Goal: Information Seeking & Learning: Check status

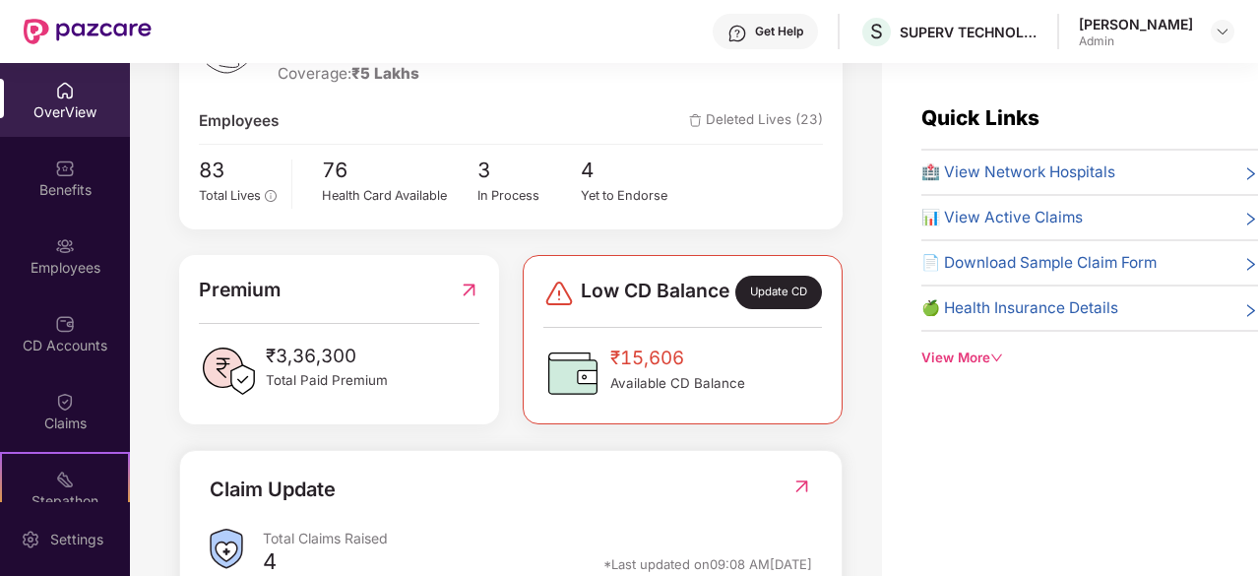
scroll to position [326, 0]
click at [679, 405] on div "₹15,606 Available CD Balance" at bounding box center [677, 375] width 135 height 59
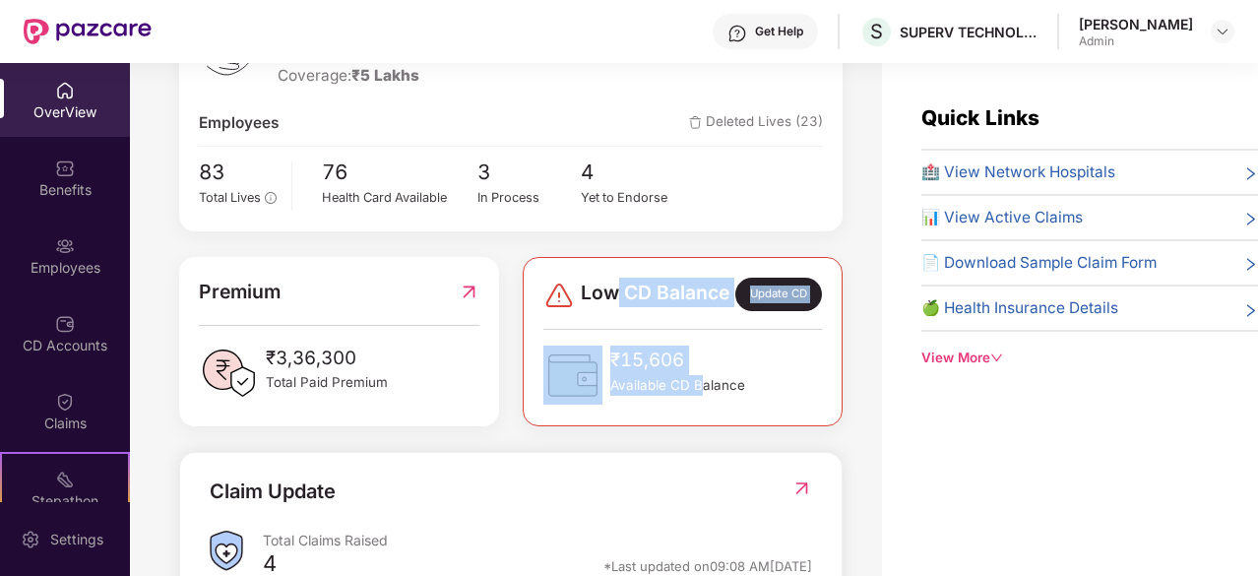
drag, startPoint x: 612, startPoint y: 291, endPoint x: 703, endPoint y: 403, distance: 143.5
click at [703, 403] on div "Low CD Balance Update CD ₹15,606 Available CD Balance" at bounding box center [683, 341] width 320 height 169
click at [703, 396] on span "Available CD Balance" at bounding box center [677, 385] width 135 height 21
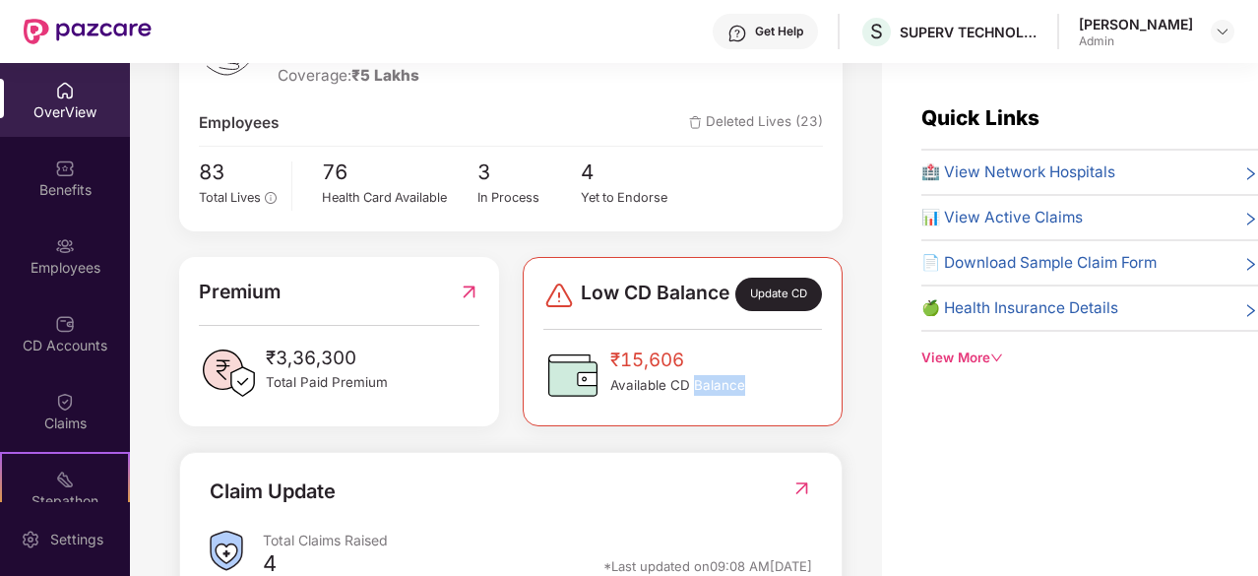
click at [703, 396] on span "Available CD Balance" at bounding box center [677, 385] width 135 height 21
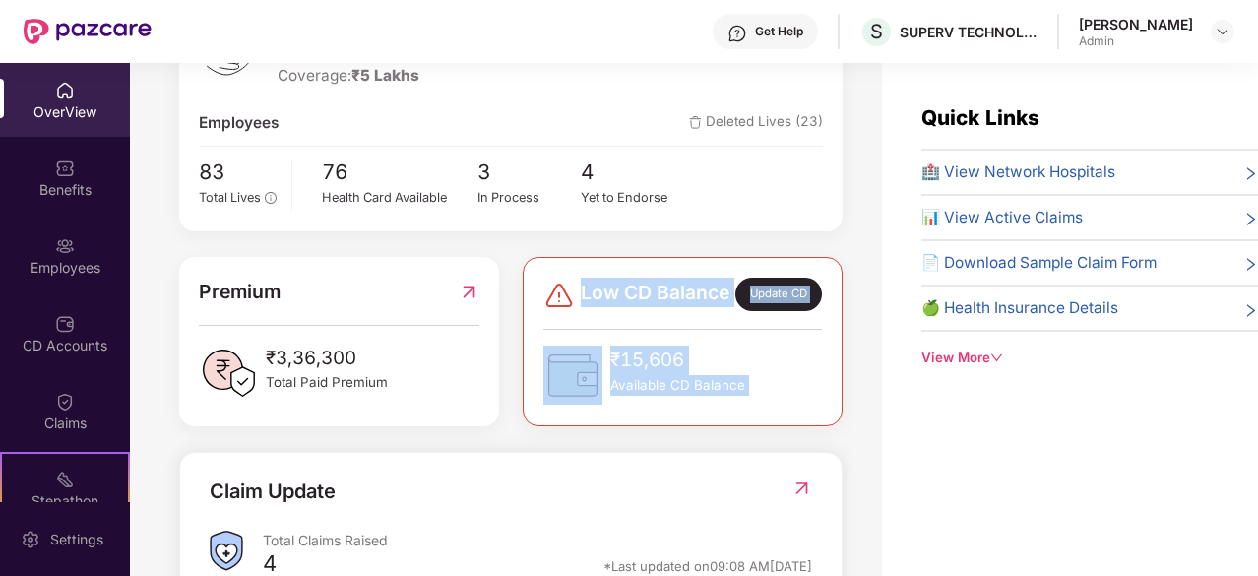
drag, startPoint x: 703, startPoint y: 403, endPoint x: 586, endPoint y: 285, distance: 165.7
click at [586, 285] on div "Low CD Balance Update CD ₹15,606 Available CD Balance" at bounding box center [683, 341] width 320 height 169
click at [690, 396] on span "Available CD Balance" at bounding box center [677, 385] width 135 height 21
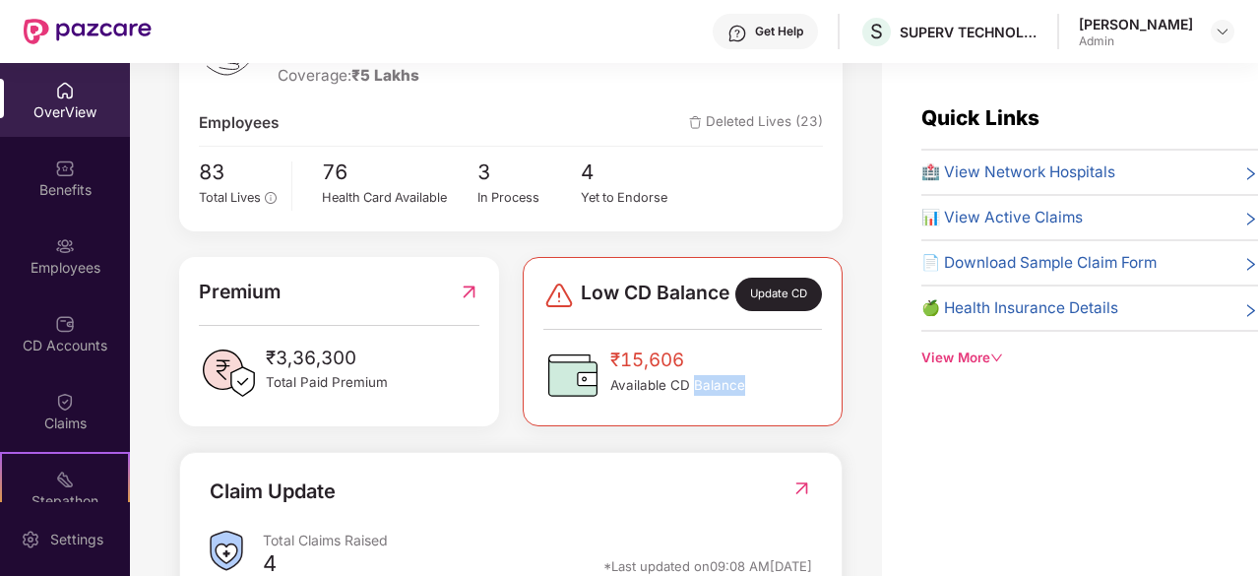
click at [690, 396] on span "Available CD Balance" at bounding box center [677, 385] width 135 height 21
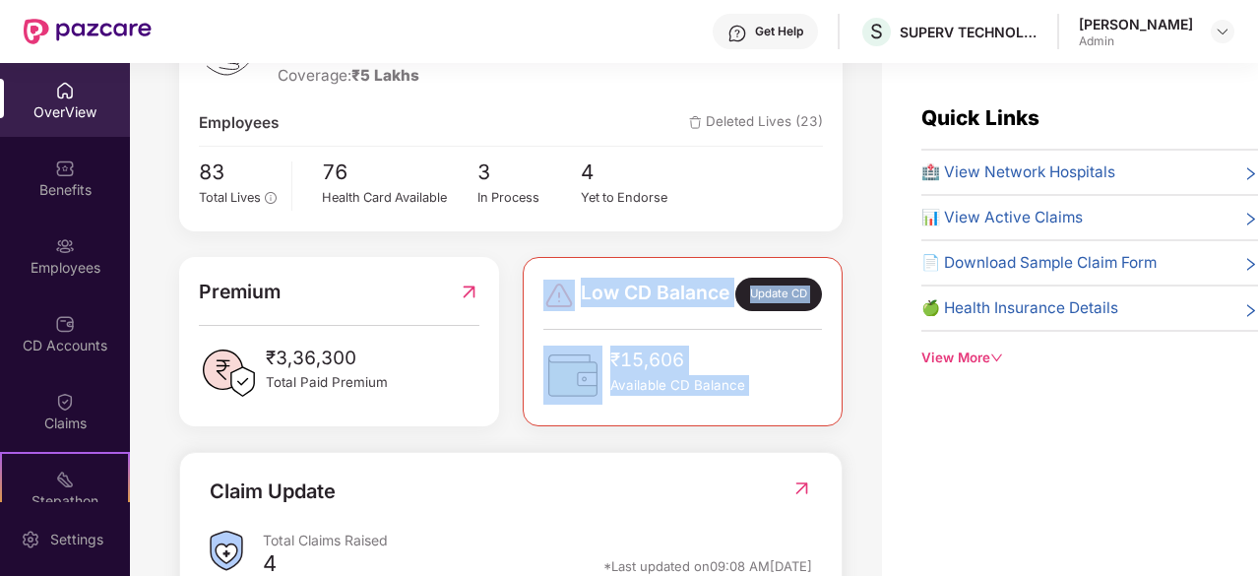
drag, startPoint x: 690, startPoint y: 405, endPoint x: 558, endPoint y: 288, distance: 175.8
click at [558, 288] on div "Low CD Balance Update CD ₹15,606 Available CD Balance" at bounding box center [683, 341] width 320 height 169
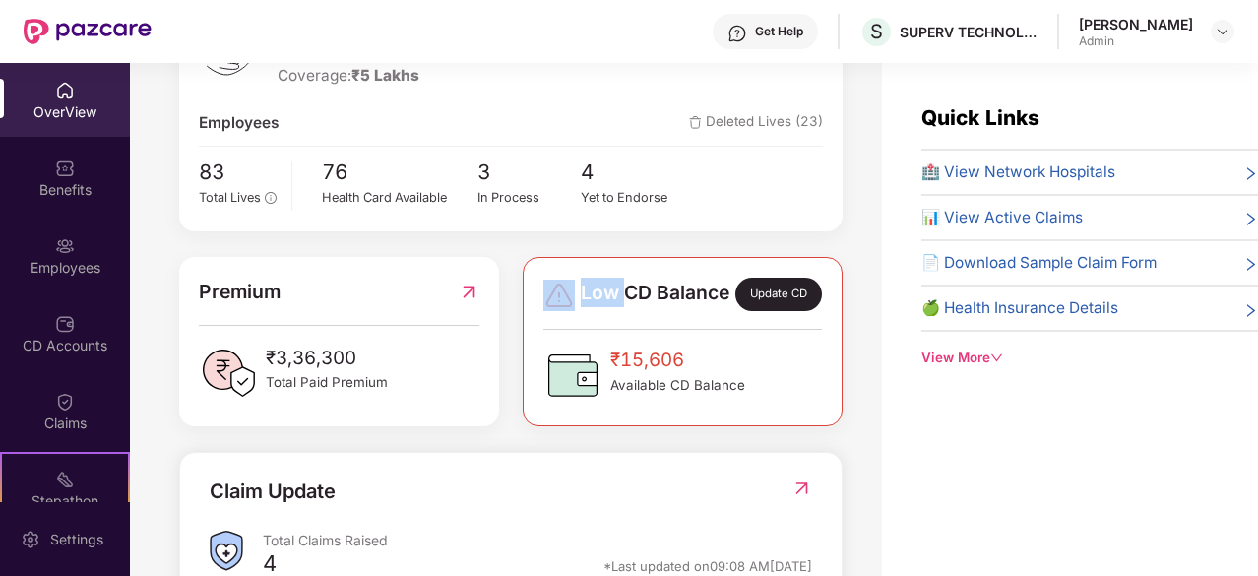
click at [558, 288] on div "Low CD Balance Update CD ₹15,606 Available CD Balance" at bounding box center [683, 341] width 320 height 169
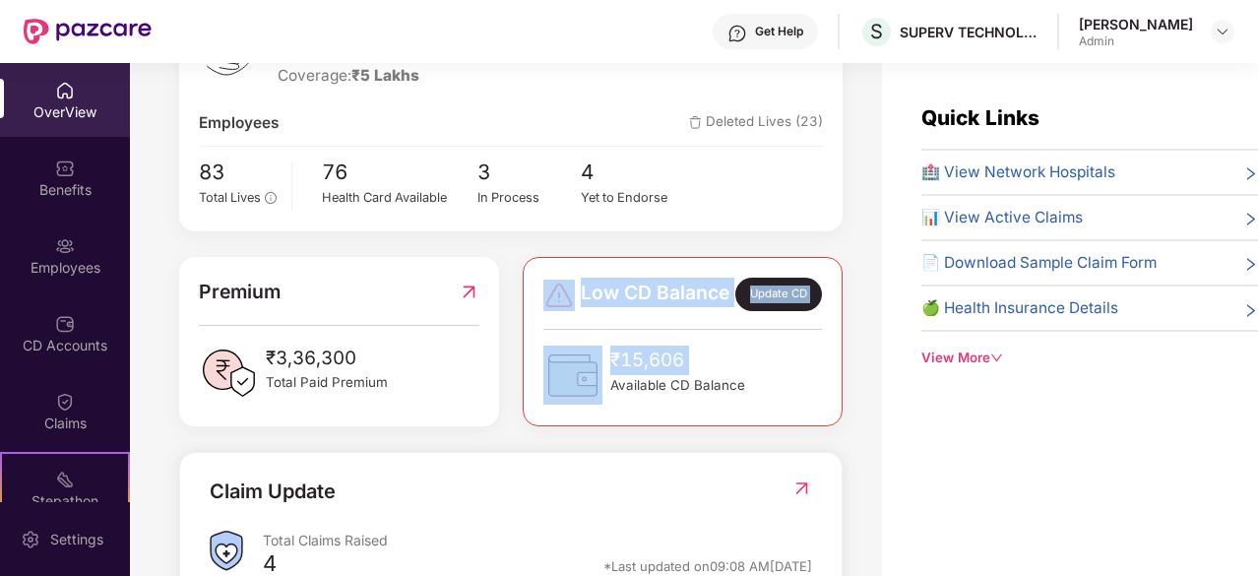
drag, startPoint x: 558, startPoint y: 288, endPoint x: 652, endPoint y: 389, distance: 137.2
click at [652, 389] on div "Low CD Balance Update CD ₹15,606 Available CD Balance" at bounding box center [683, 341] width 320 height 169
click at [652, 375] on span "₹15,606" at bounding box center [677, 361] width 135 height 30
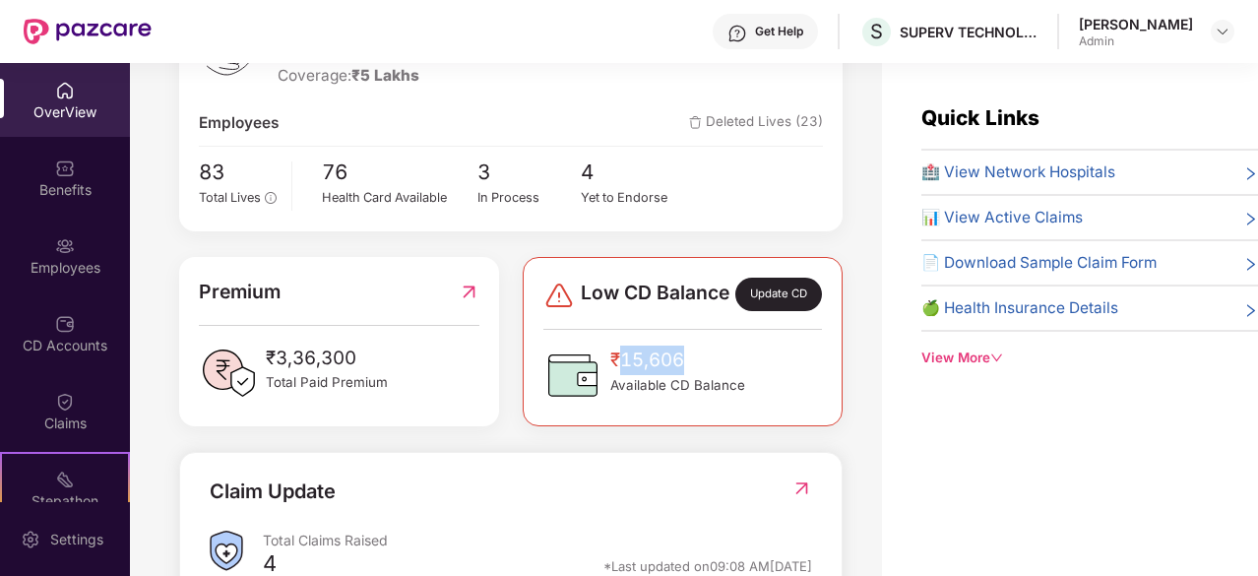
click at [652, 375] on span "₹15,606" at bounding box center [677, 361] width 135 height 30
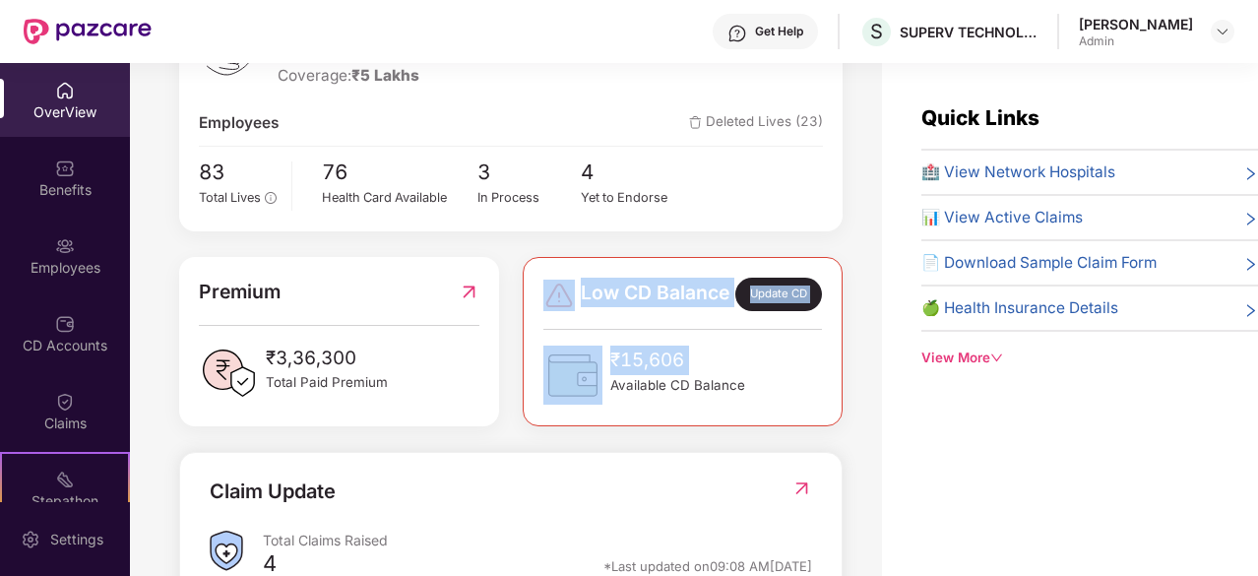
drag, startPoint x: 652, startPoint y: 389, endPoint x: 563, endPoint y: 300, distance: 125.3
click at [563, 300] on div "Low CD Balance Update CD ₹15,606 Available CD Balance" at bounding box center [682, 341] width 278 height 127
click at [584, 353] on div "Low CD Balance Update CD ₹15,606 Available CD Balance" at bounding box center [682, 341] width 278 height 127
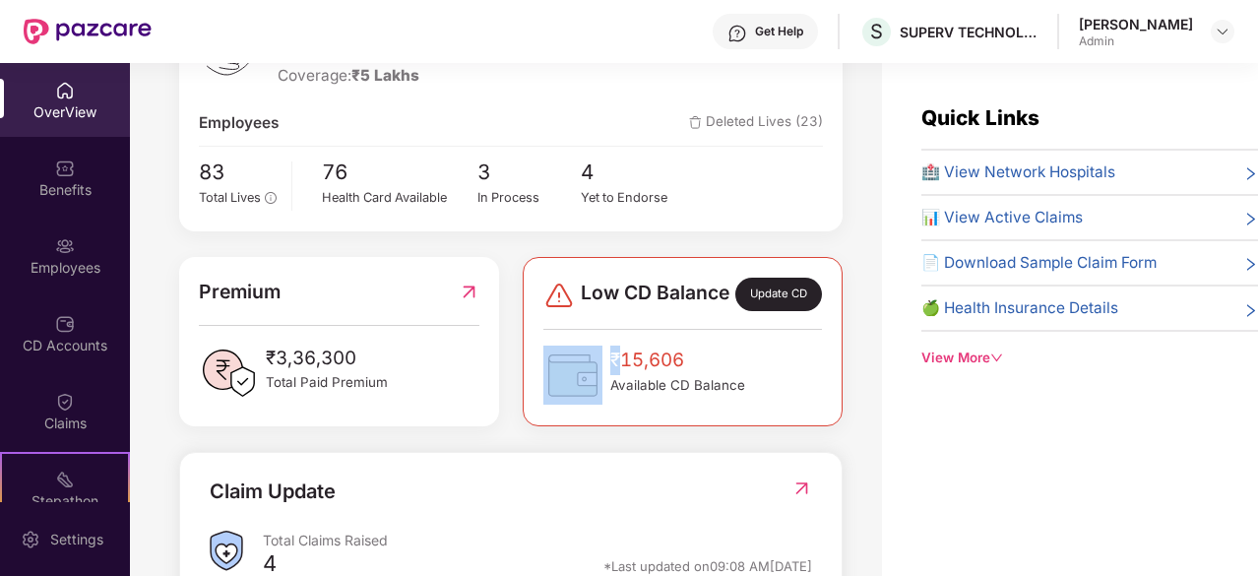
click at [584, 353] on div "Low CD Balance Update CD ₹15,606 Available CD Balance" at bounding box center [682, 341] width 278 height 127
drag, startPoint x: 584, startPoint y: 353, endPoint x: 736, endPoint y: 403, distance: 160.3
click at [736, 403] on div "Low CD Balance Update CD ₹15,606 Available CD Balance" at bounding box center [682, 341] width 278 height 127
click at [736, 396] on span "Available CD Balance" at bounding box center [677, 385] width 135 height 21
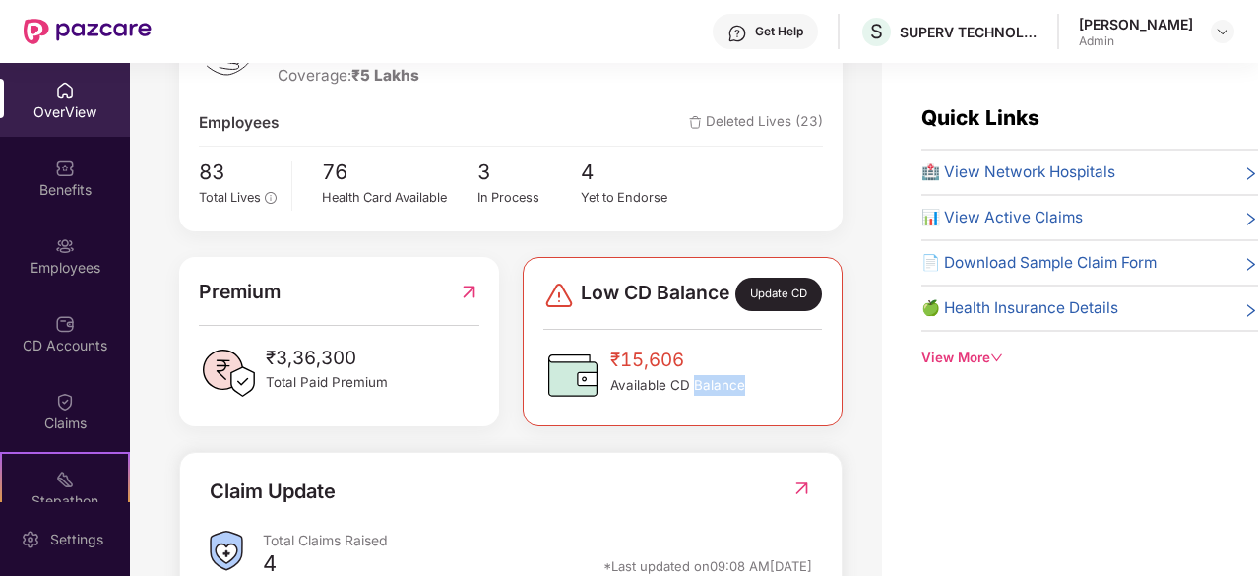
click at [736, 396] on span "Available CD Balance" at bounding box center [677, 385] width 135 height 21
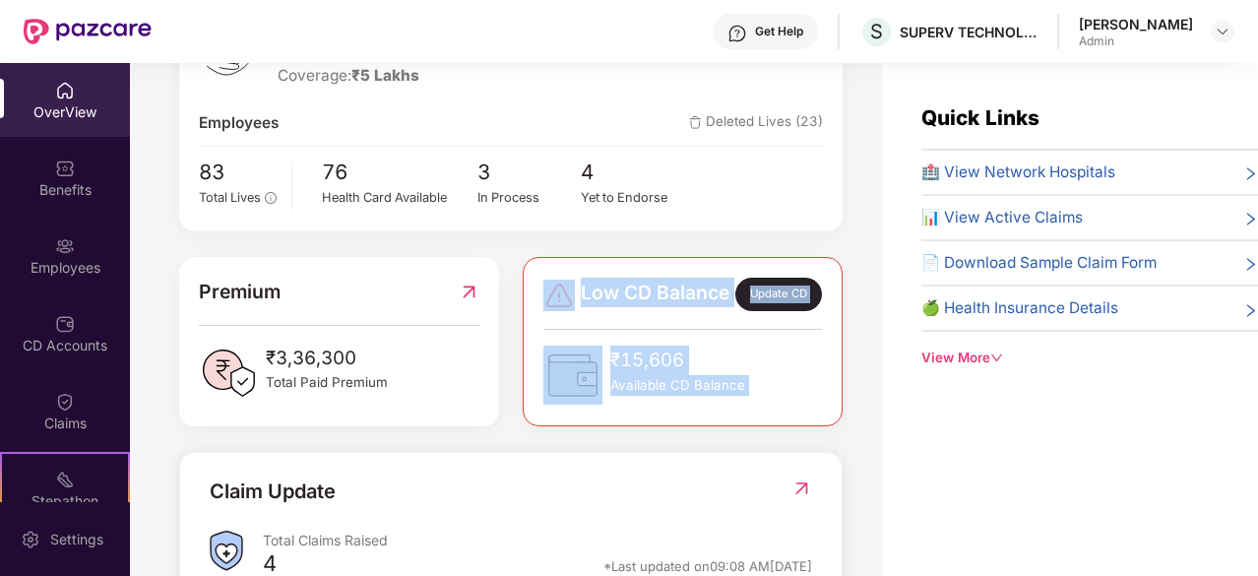
drag, startPoint x: 736, startPoint y: 403, endPoint x: 541, endPoint y: 276, distance: 232.6
click at [541, 276] on div "Low CD Balance Update CD ₹15,606 Available CD Balance" at bounding box center [683, 341] width 320 height 169
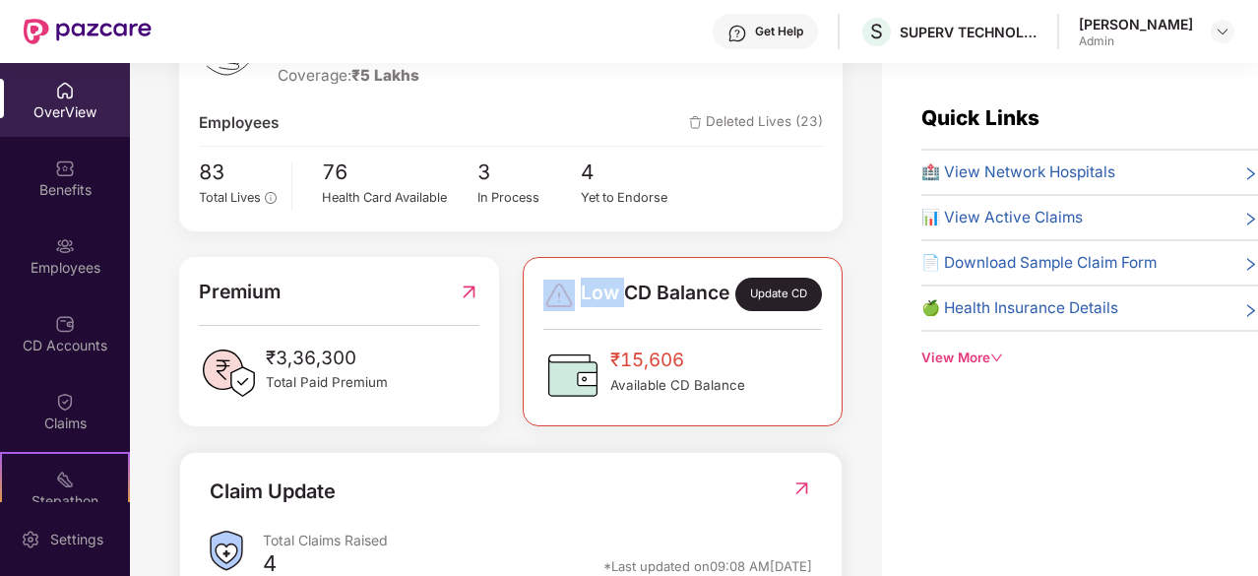
click at [541, 276] on div "Low CD Balance Update CD ₹15,606 Available CD Balance" at bounding box center [683, 341] width 320 height 169
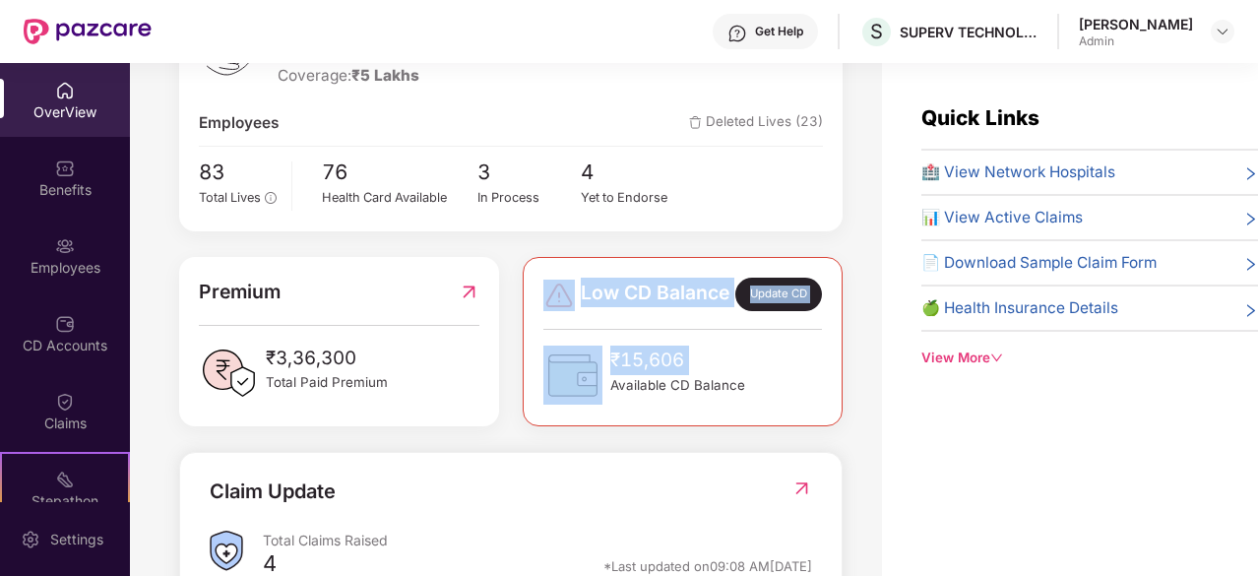
drag, startPoint x: 541, startPoint y: 276, endPoint x: 649, endPoint y: 383, distance: 151.8
click at [649, 383] on div "Low CD Balance Update CD ₹15,606 Available CD Balance" at bounding box center [683, 341] width 320 height 169
click at [649, 375] on span "₹15,606" at bounding box center [677, 361] width 135 height 30
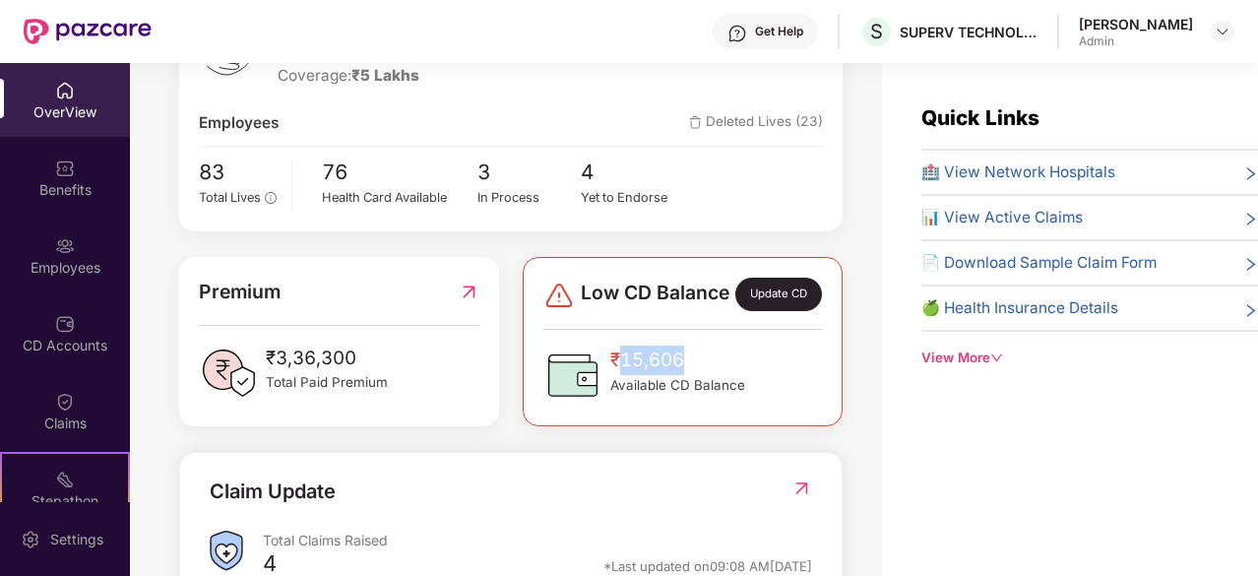
click at [649, 375] on span "₹15,606" at bounding box center [677, 361] width 135 height 30
drag, startPoint x: 649, startPoint y: 383, endPoint x: 679, endPoint y: 420, distance: 48.3
click at [679, 420] on div "Low CD Balance Update CD ₹15,606 Available CD Balance" at bounding box center [683, 341] width 320 height 169
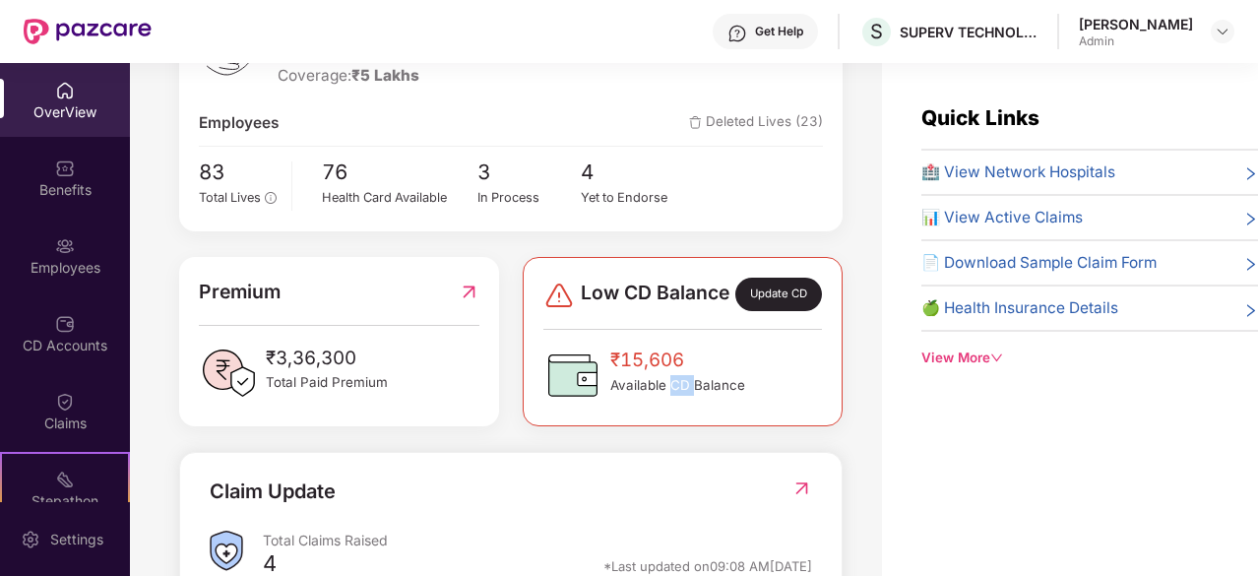
click at [679, 420] on div "Low CD Balance Update CD ₹15,606 Available CD Balance" at bounding box center [683, 341] width 320 height 169
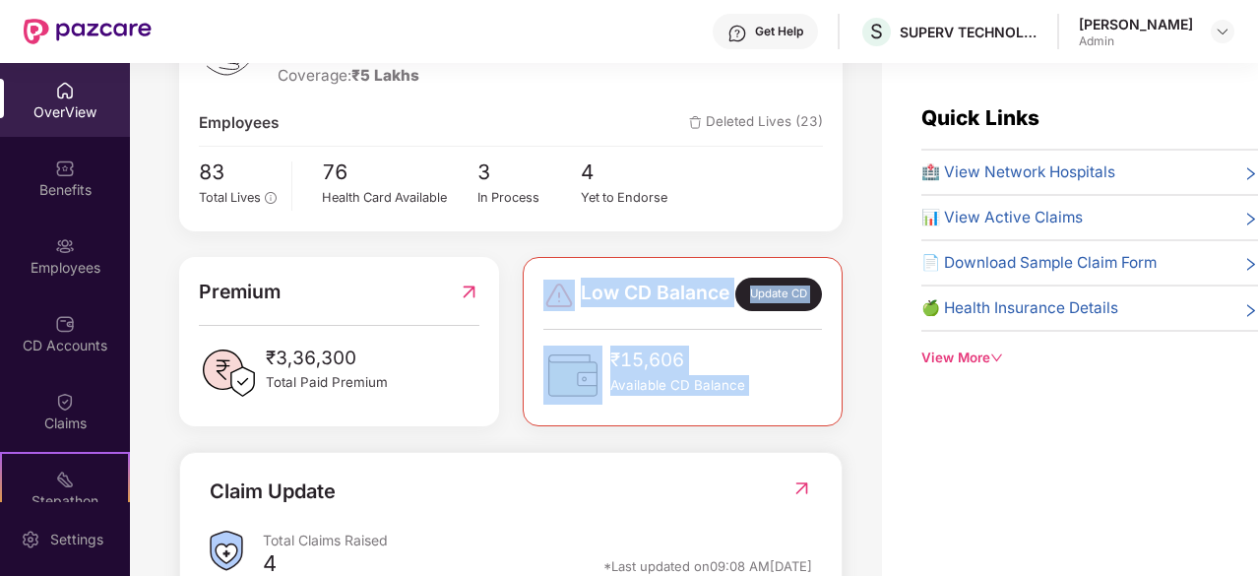
drag, startPoint x: 679, startPoint y: 420, endPoint x: 547, endPoint y: 286, distance: 188.0
click at [547, 286] on div "Low CD Balance Update CD ₹15,606 Available CD Balance" at bounding box center [683, 341] width 320 height 169
drag, startPoint x: 547, startPoint y: 286, endPoint x: 732, endPoint y: 393, distance: 213.4
click at [732, 393] on div "Low CD Balance Update CD ₹15,606 Available CD Balance" at bounding box center [683, 341] width 320 height 169
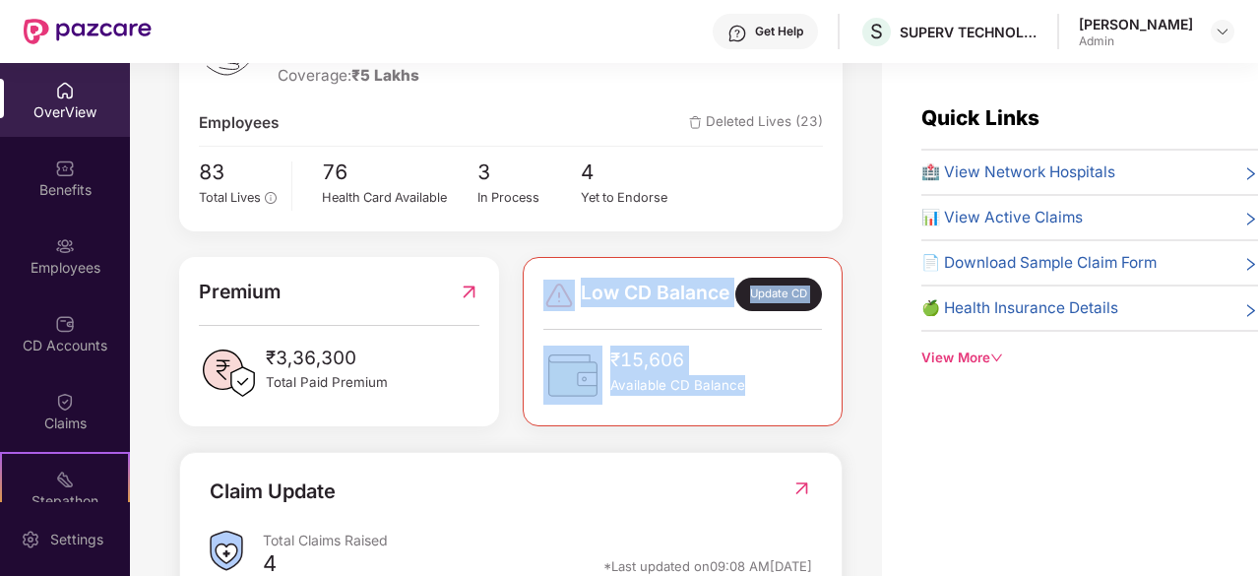
click at [732, 393] on span "Available CD Balance" at bounding box center [677, 385] width 135 height 21
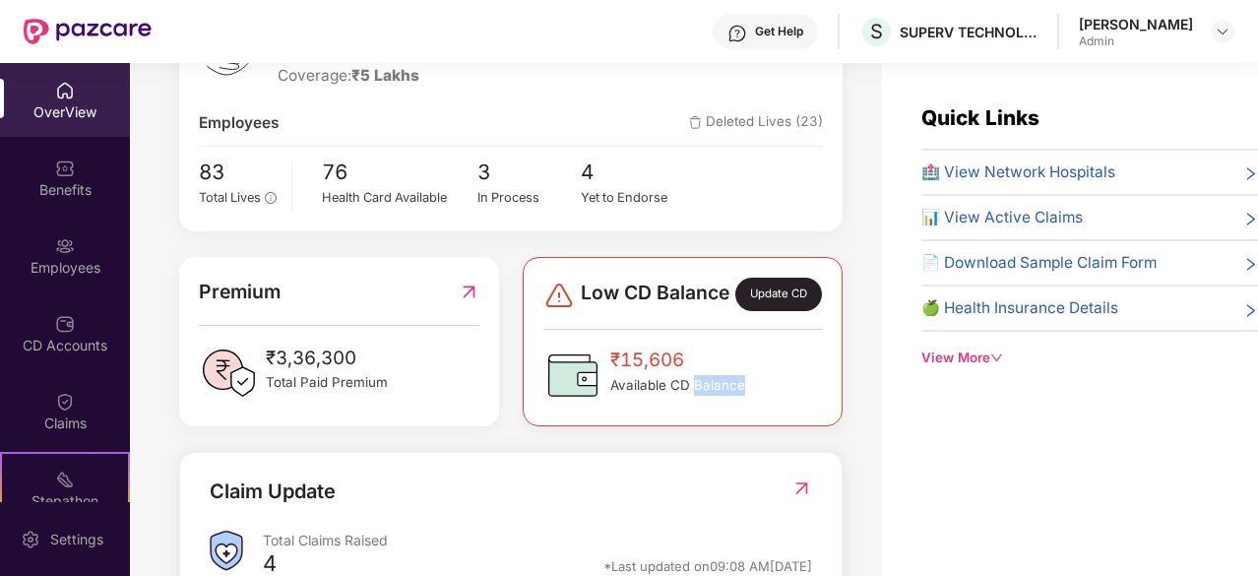
click at [732, 393] on span "Available CD Balance" at bounding box center [677, 385] width 135 height 21
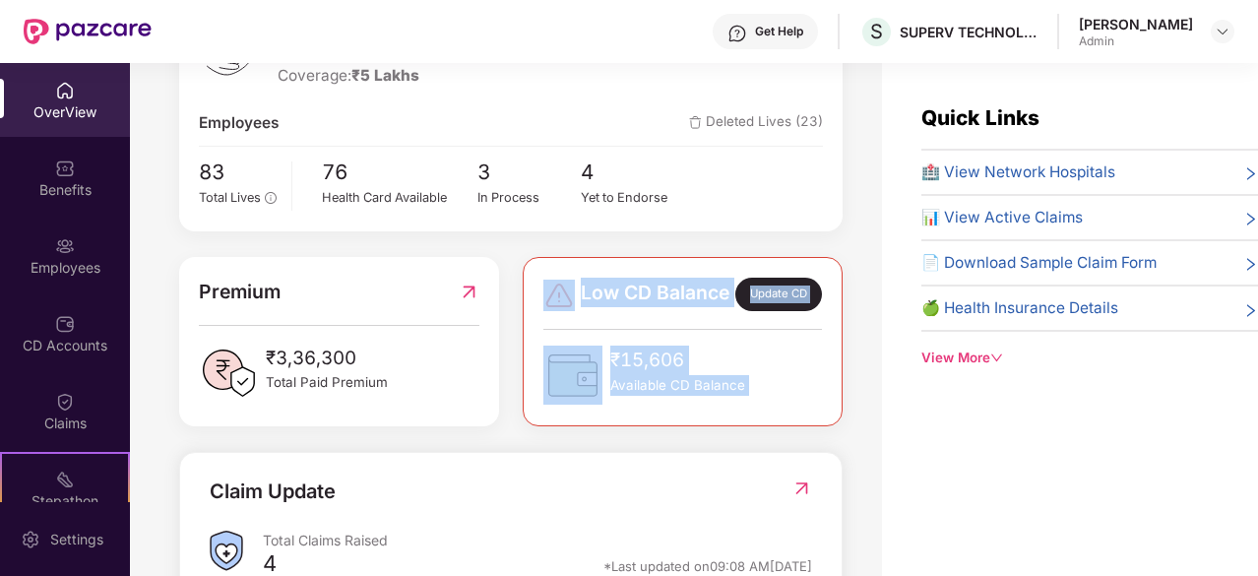
drag, startPoint x: 732, startPoint y: 393, endPoint x: 564, endPoint y: 281, distance: 202.3
click at [564, 281] on div "Low CD Balance Update CD ₹15,606 Available CD Balance" at bounding box center [683, 341] width 320 height 169
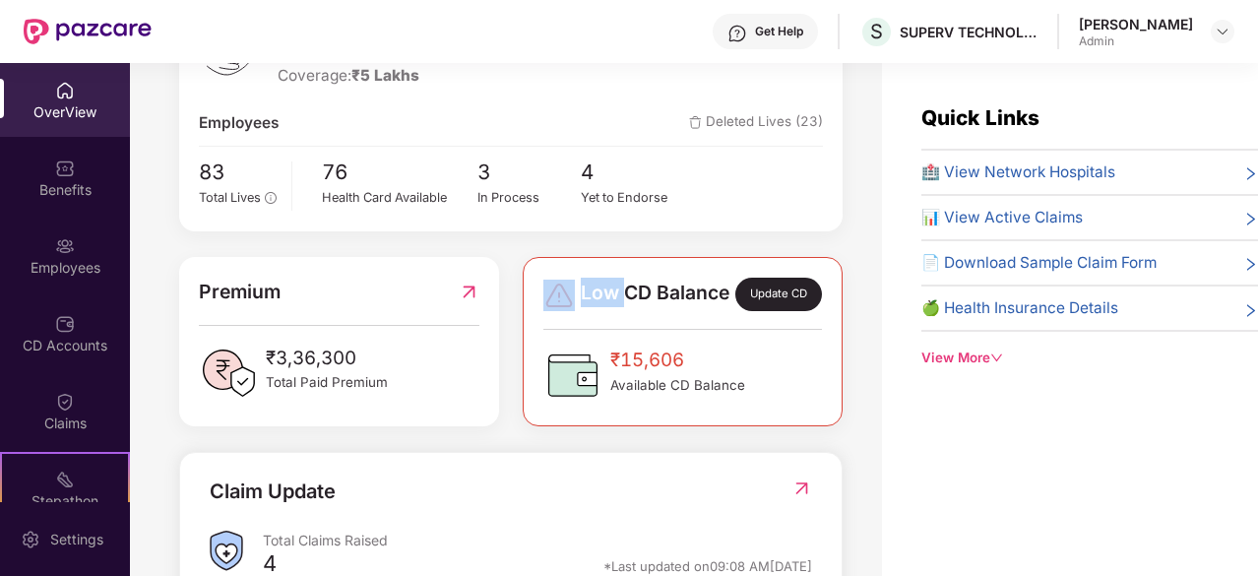
click at [564, 281] on div "Low CD Balance Update CD ₹15,606 Available CD Balance" at bounding box center [683, 341] width 320 height 169
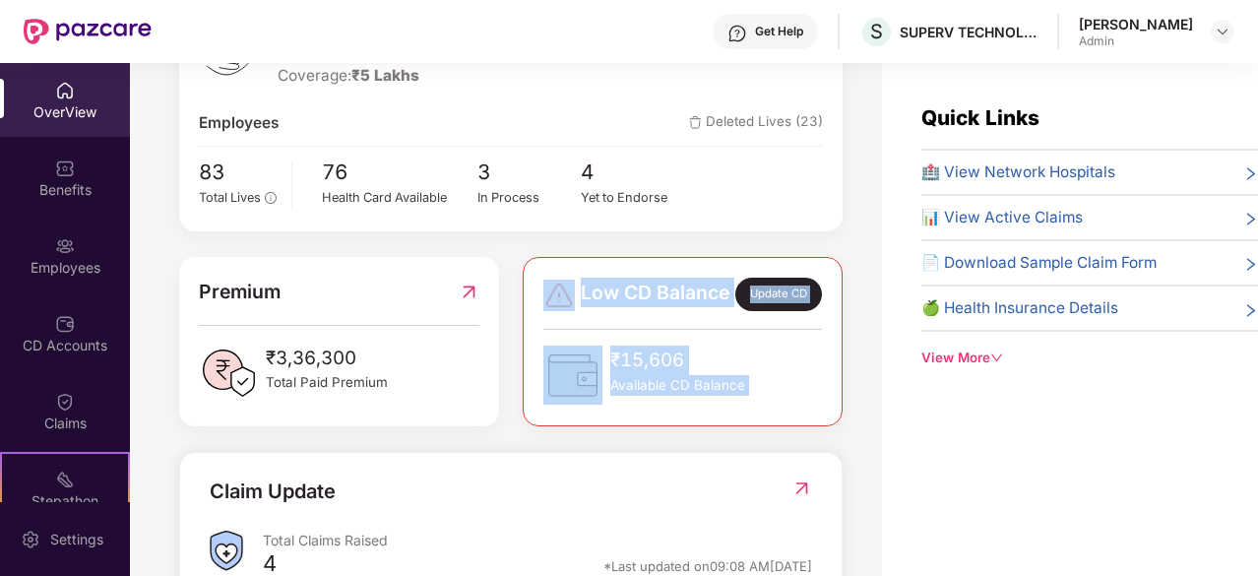
drag, startPoint x: 564, startPoint y: 281, endPoint x: 707, endPoint y: 410, distance: 192.4
click at [707, 410] on div "Low CD Balance Update CD ₹15,606 Available CD Balance" at bounding box center [683, 341] width 320 height 169
click at [707, 396] on span "Available CD Balance" at bounding box center [677, 385] width 135 height 21
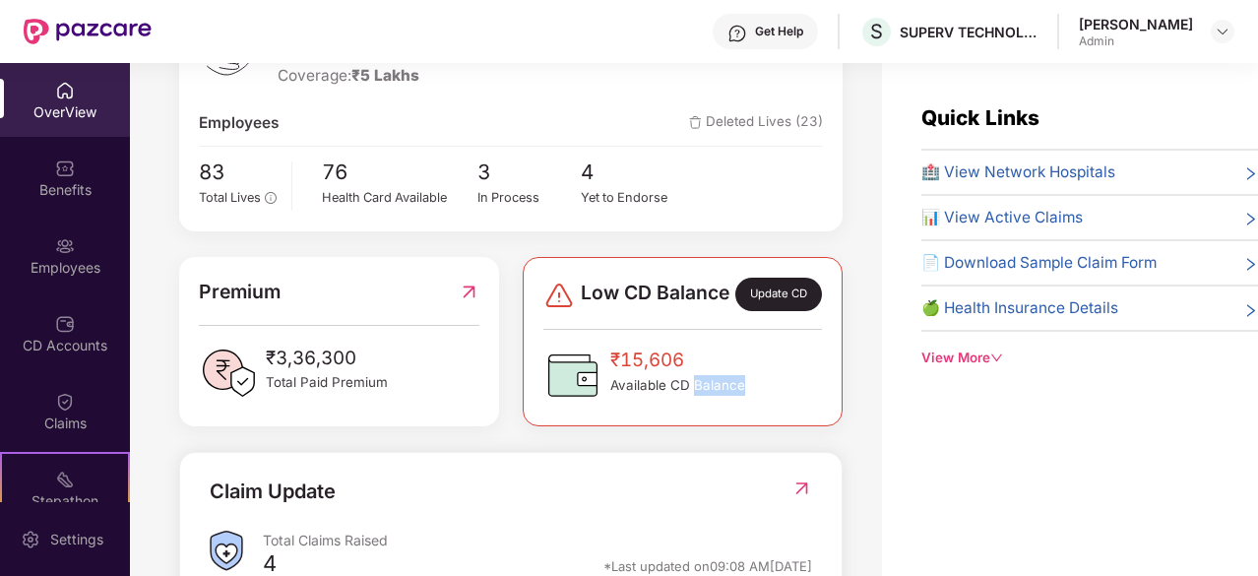
click at [707, 396] on span "Available CD Balance" at bounding box center [677, 385] width 135 height 21
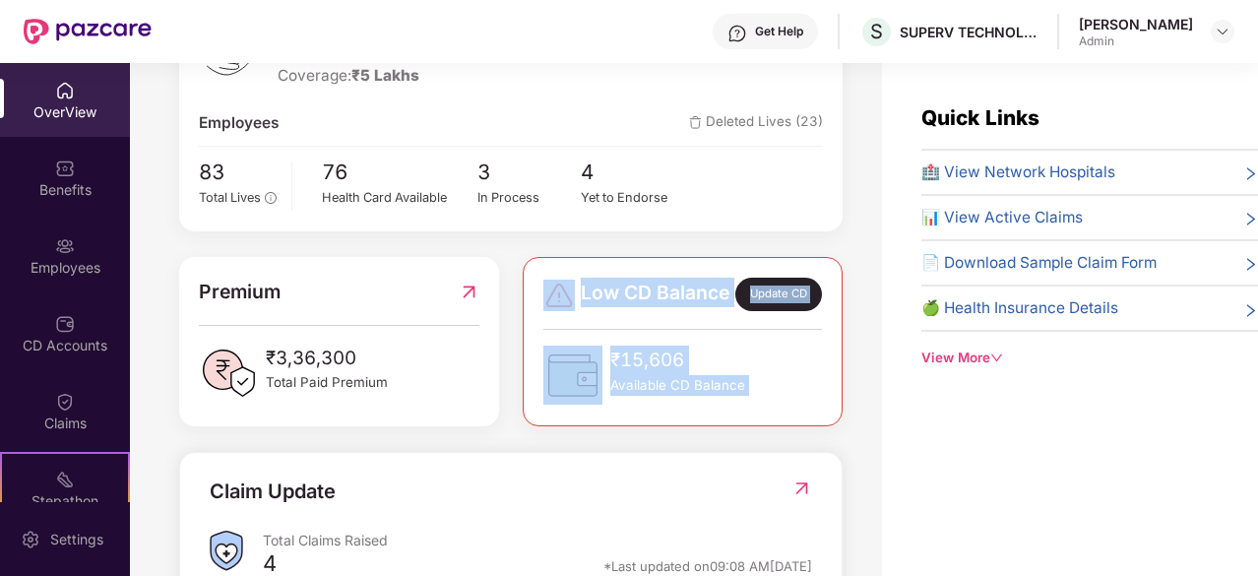
drag, startPoint x: 707, startPoint y: 410, endPoint x: 554, endPoint y: 297, distance: 189.4
click at [554, 297] on div "Low CD Balance Update CD ₹15,606 Available CD Balance" at bounding box center [682, 341] width 278 height 127
click at [551, 282] on div "Low CD Balance Update CD ₹15,606 Available CD Balance" at bounding box center [683, 341] width 320 height 169
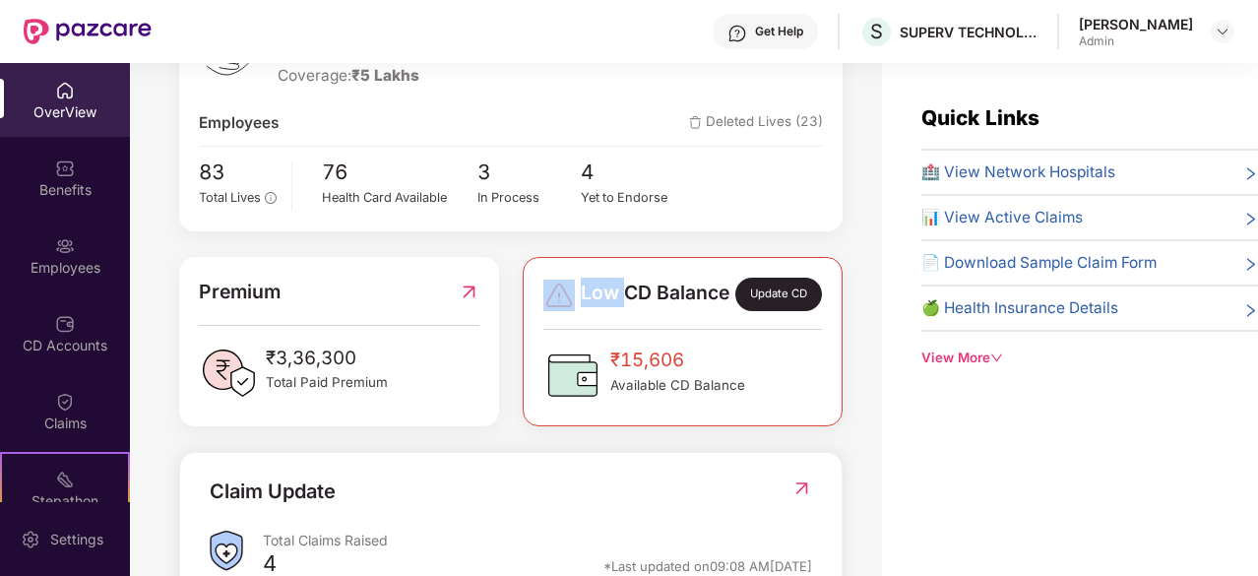
click at [551, 282] on div "Low CD Balance Update CD ₹15,606 Available CD Balance" at bounding box center [683, 341] width 320 height 169
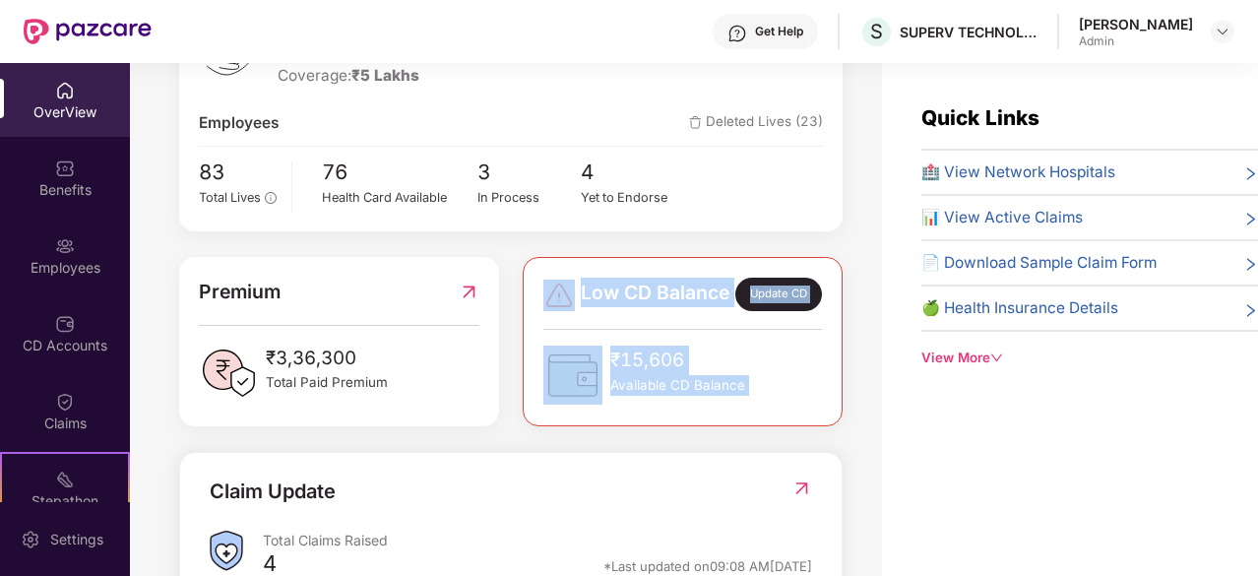
drag, startPoint x: 551, startPoint y: 282, endPoint x: 671, endPoint y: 409, distance: 174.8
click at [671, 409] on div "Low CD Balance Update CD ₹15,606 Available CD Balance" at bounding box center [683, 341] width 320 height 169
click at [671, 396] on span "Available CD Balance" at bounding box center [677, 385] width 135 height 21
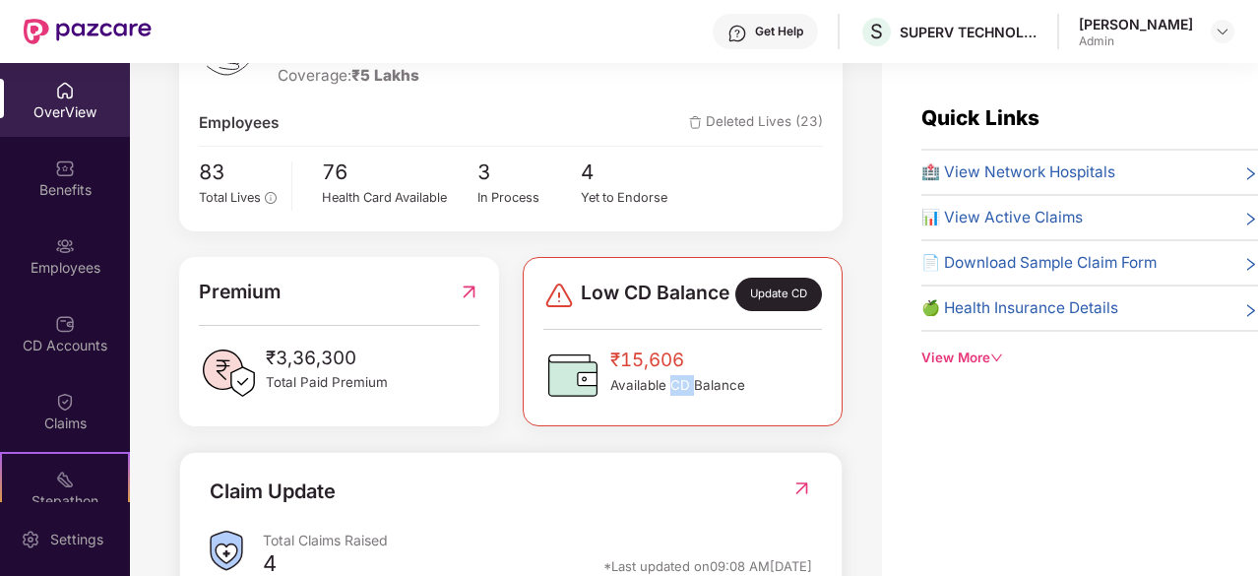
click at [671, 396] on span "Available CD Balance" at bounding box center [677, 385] width 135 height 21
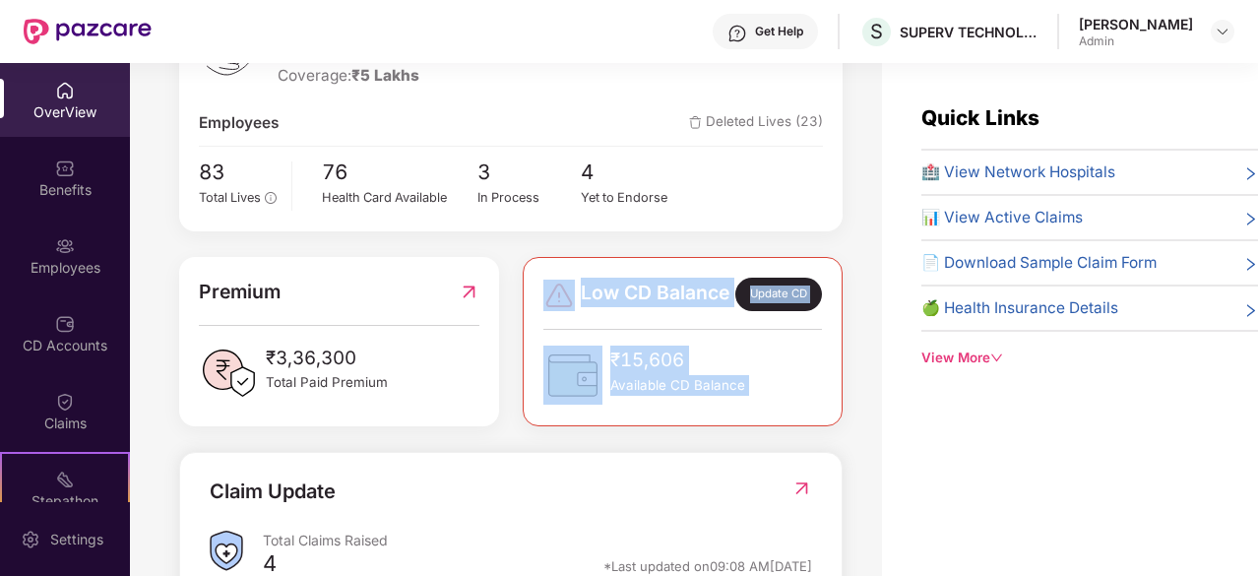
drag, startPoint x: 671, startPoint y: 409, endPoint x: 552, endPoint y: 282, distance: 174.1
click at [552, 282] on div "Low CD Balance Update CD ₹15,606 Available CD Balance" at bounding box center [683, 341] width 320 height 169
